Goal: Information Seeking & Learning: Learn about a topic

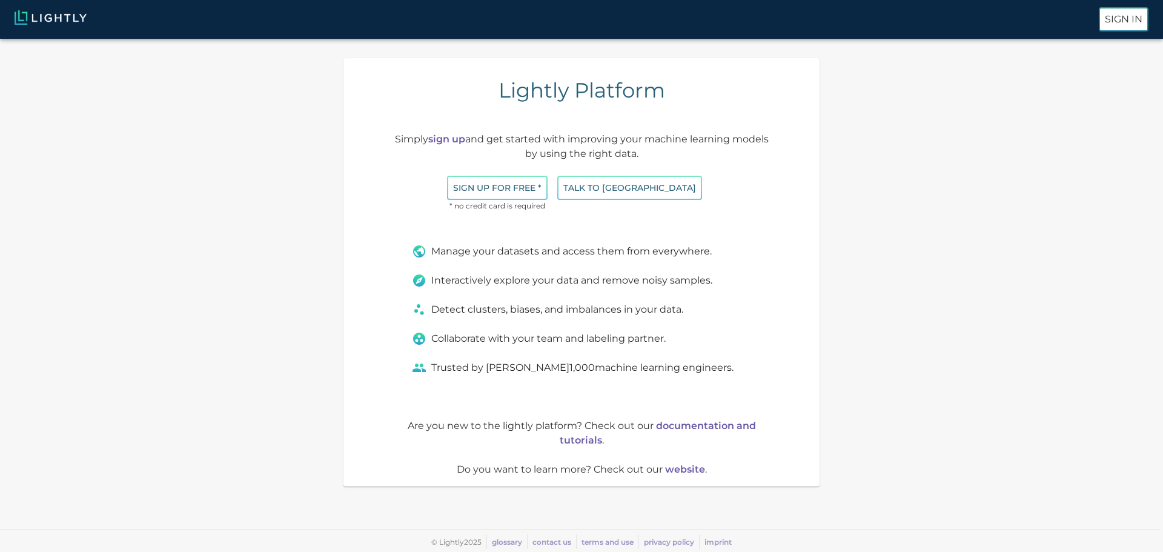
click at [61, 19] on img at bounding box center [51, 17] width 72 height 15
click at [691, 434] on p "Are you new to the lightly platform? Check out our documentation and tutorials ." at bounding box center [581, 432] width 378 height 29
click at [693, 428] on link "documentation and tutorials" at bounding box center [657, 433] width 196 height 26
drag, startPoint x: 452, startPoint y: 264, endPoint x: 727, endPoint y: 283, distance: 275.6
click at [727, 283] on div "Manage your datasets and access them from everywhere. Interactively explore you…" at bounding box center [574, 309] width 354 height 160
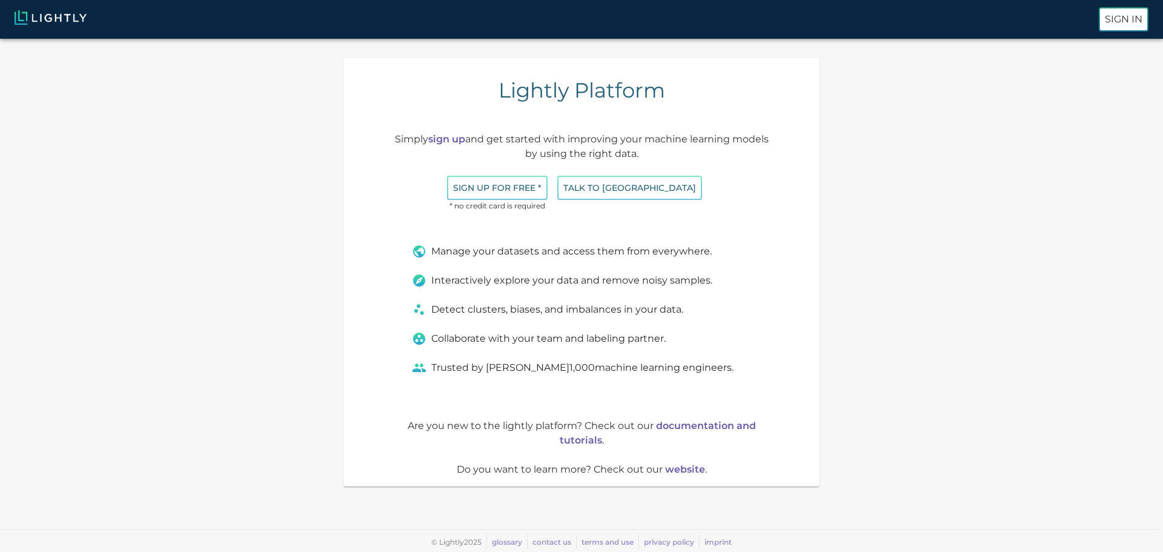
click at [671, 299] on div "Manage your datasets and access them from everywhere. Interactively explore you…" at bounding box center [574, 309] width 354 height 160
drag, startPoint x: 432, startPoint y: 306, endPoint x: 687, endPoint y: 306, distance: 255.5
click at [687, 306] on div "Detect clusters, biases, and imbalances in your data." at bounding box center [581, 309] width 339 height 15
drag, startPoint x: 422, startPoint y: 339, endPoint x: 667, endPoint y: 340, distance: 245.2
click at [667, 340] on div "Collaborate with your team and labeling partner." at bounding box center [581, 338] width 339 height 15
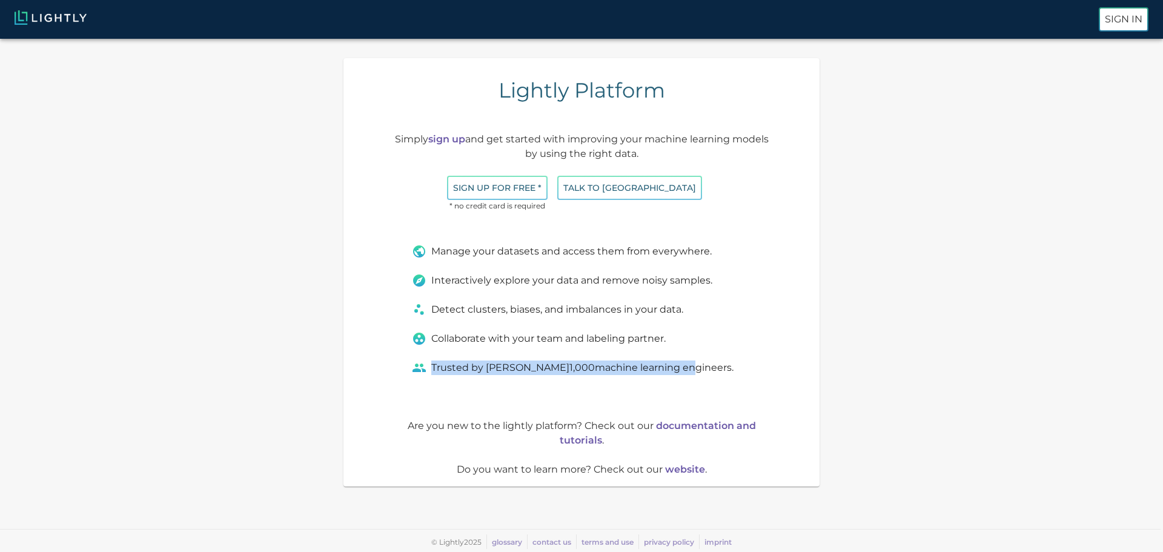
drag, startPoint x: 452, startPoint y: 367, endPoint x: 644, endPoint y: 368, distance: 191.9
click at [642, 368] on div "Trusted by over 1,000 machine learning engineers." at bounding box center [581, 367] width 339 height 15
click at [660, 360] on div "Trusted by over 1,000 machine learning engineers." at bounding box center [581, 367] width 339 height 15
